Goal: Check status: Check status

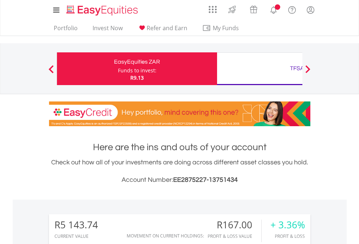
scroll to position [70, 114]
click at [118, 69] on div "Funds to invest:" at bounding box center [137, 70] width 38 height 7
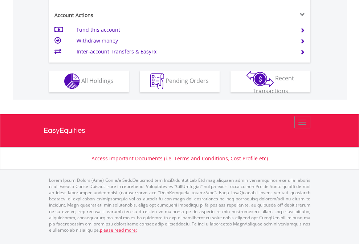
scroll to position [679, 0]
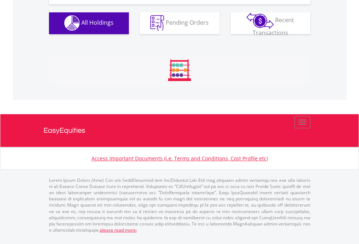
scroll to position [719, 0]
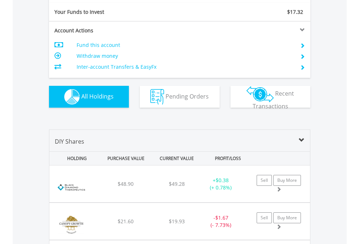
scroll to position [807, 0]
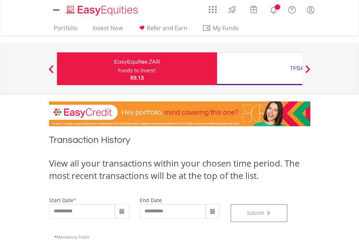
scroll to position [294, 0]
click at [260, 69] on div "TFSA" at bounding box center [296, 68] width 151 height 10
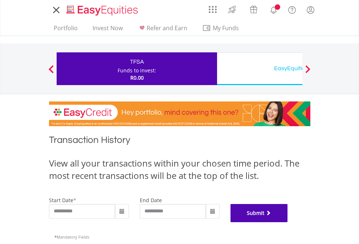
click at [288, 222] on button "Submit" at bounding box center [259, 213] width 57 height 18
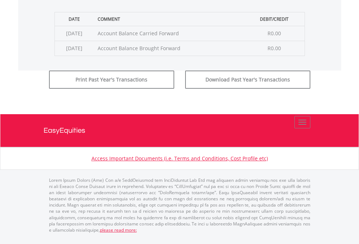
scroll to position [294, 0]
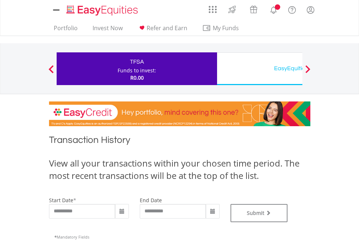
click at [260, 69] on div "EasyEquities USD" at bounding box center [296, 68] width 151 height 10
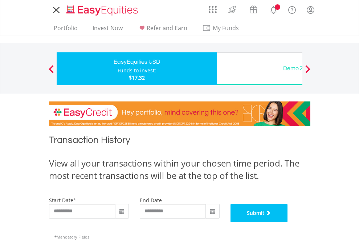
click at [288, 222] on button "Submit" at bounding box center [259, 213] width 57 height 18
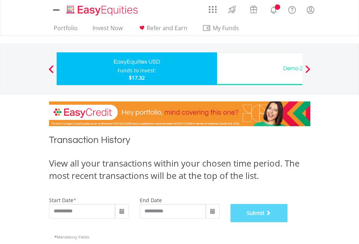
scroll to position [294, 0]
